Goal: Task Accomplishment & Management: Manage account settings

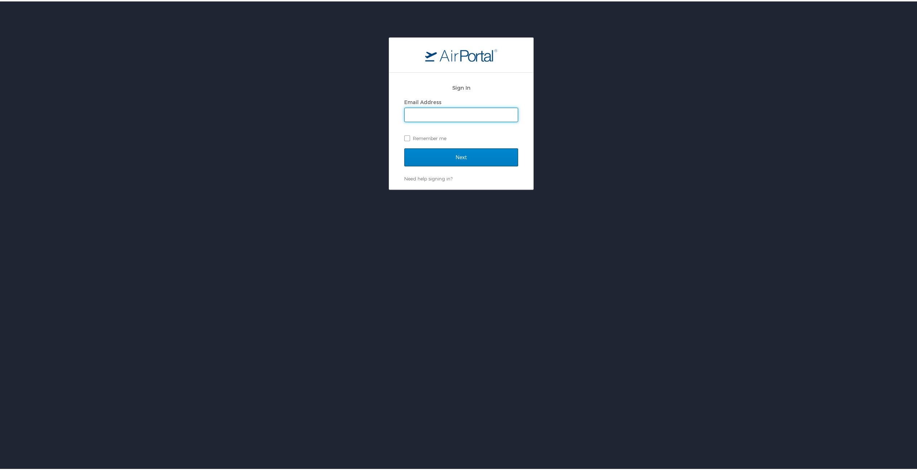
type input "[EMAIL_ADDRESS][PERSON_NAME][DOMAIN_NAME]"
click at [458, 157] on input "Next" at bounding box center [461, 156] width 114 height 18
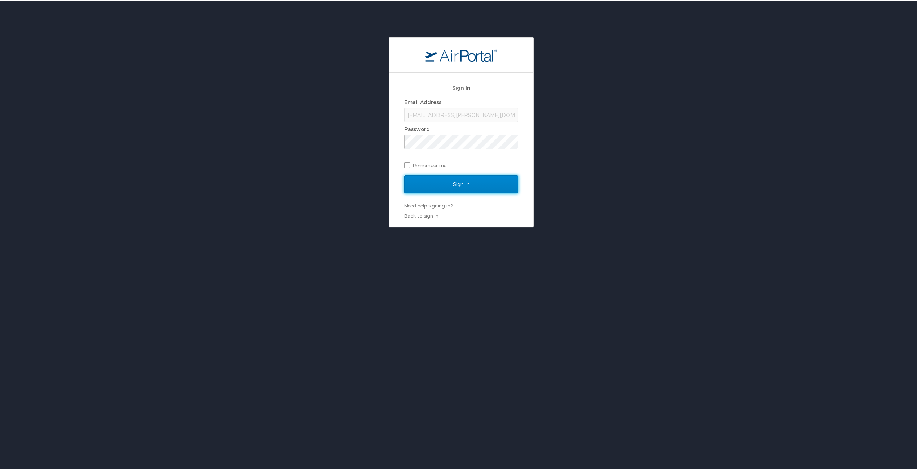
click at [446, 181] on input "Sign In" at bounding box center [461, 183] width 114 height 18
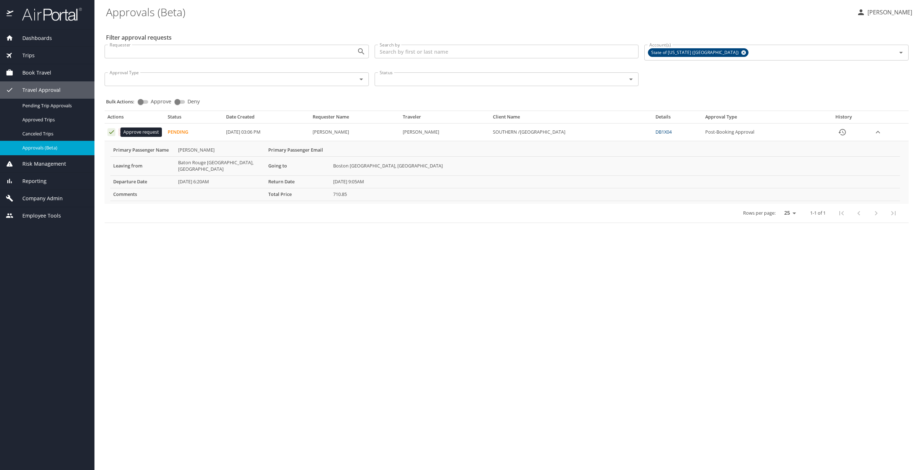
click at [110, 133] on icon "Approval table" at bounding box center [111, 132] width 7 height 7
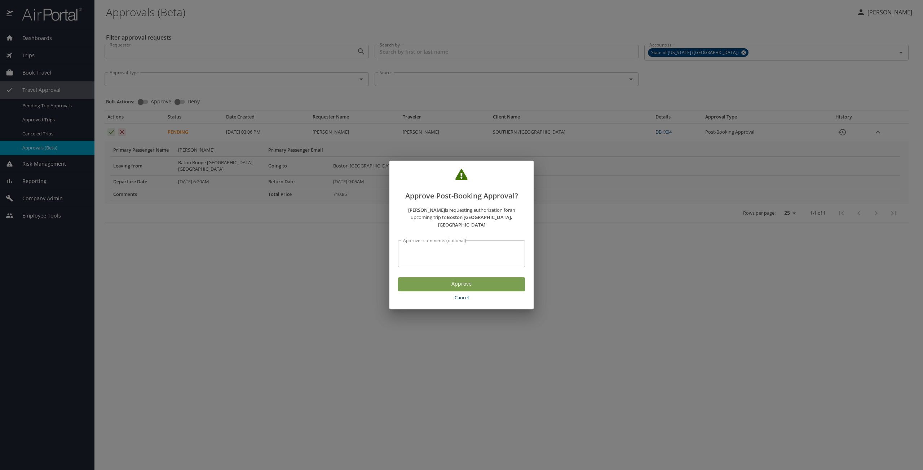
click at [456, 280] on span "Approve" at bounding box center [461, 284] width 115 height 9
